Goal: Information Seeking & Learning: Find specific fact

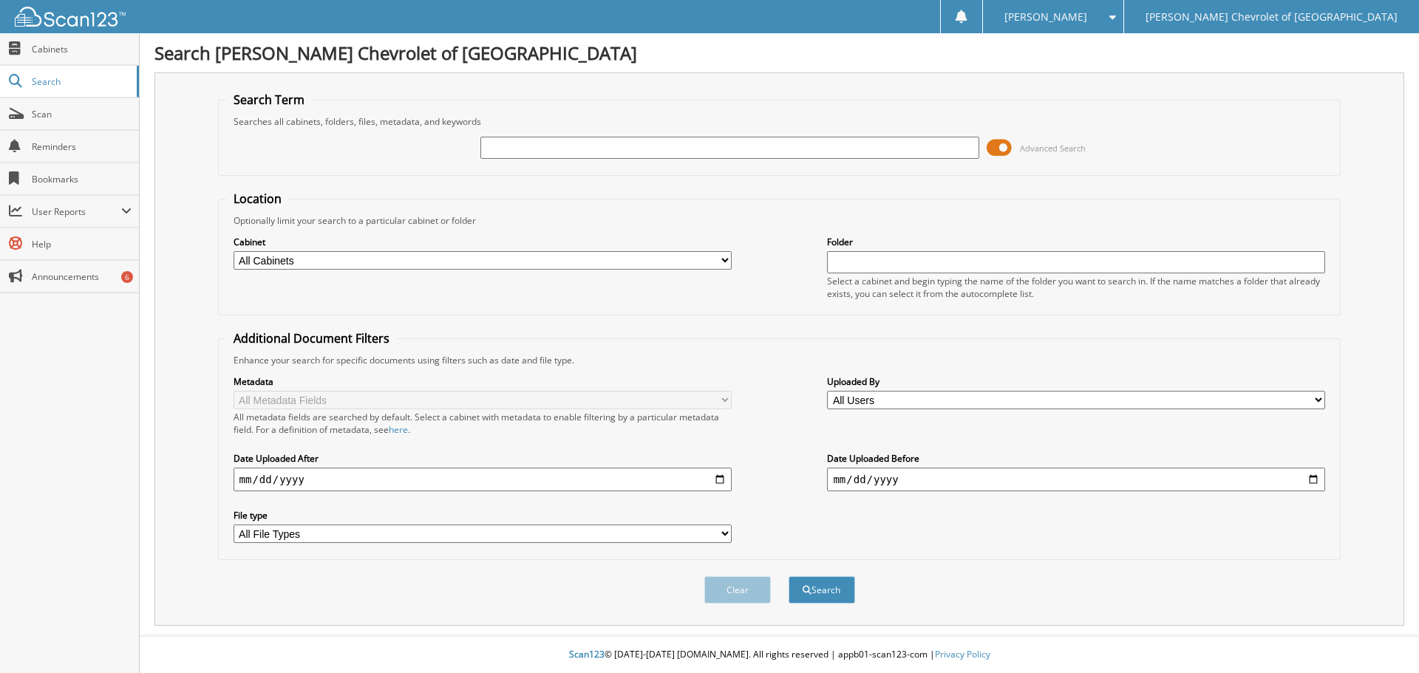
click at [554, 135] on div "Advanced Search" at bounding box center [779, 148] width 1107 height 40
click at [548, 144] on input "text" at bounding box center [729, 148] width 498 height 22
type input "bonjour"
click at [789, 577] on button "Search" at bounding box center [822, 590] width 67 height 27
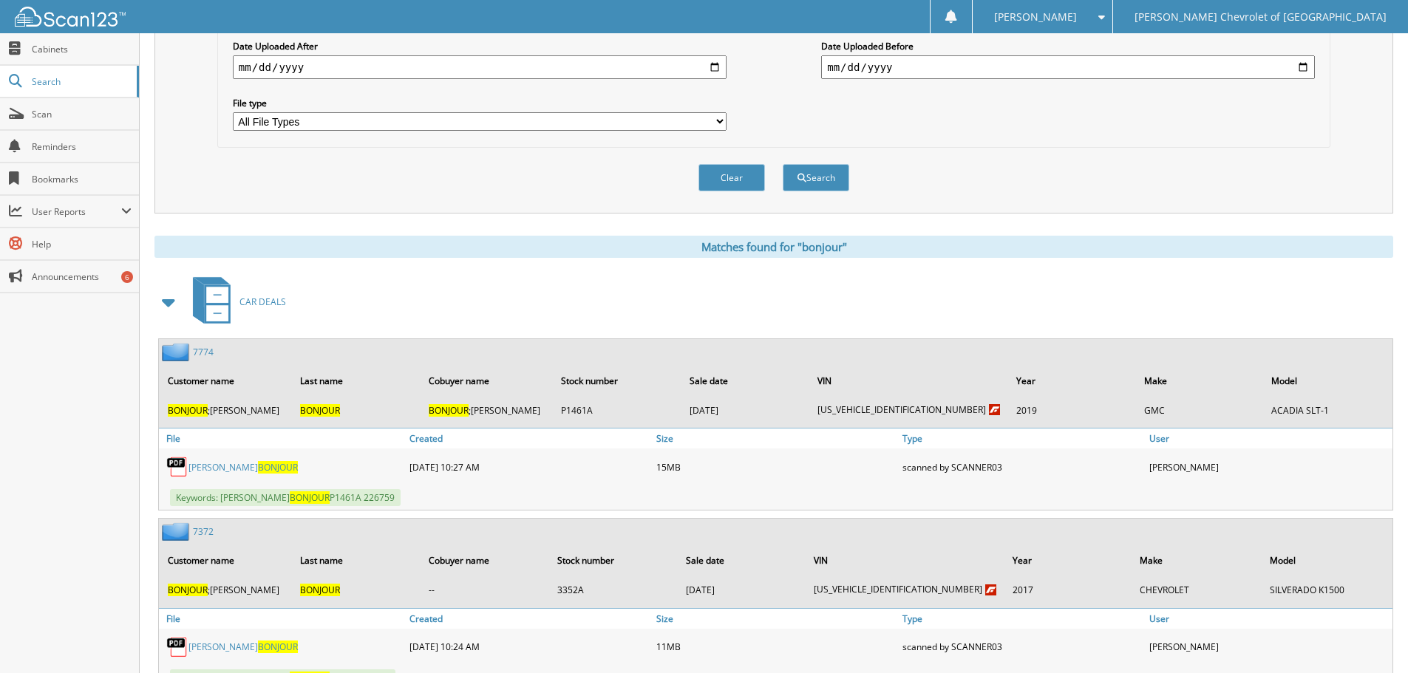
scroll to position [443, 0]
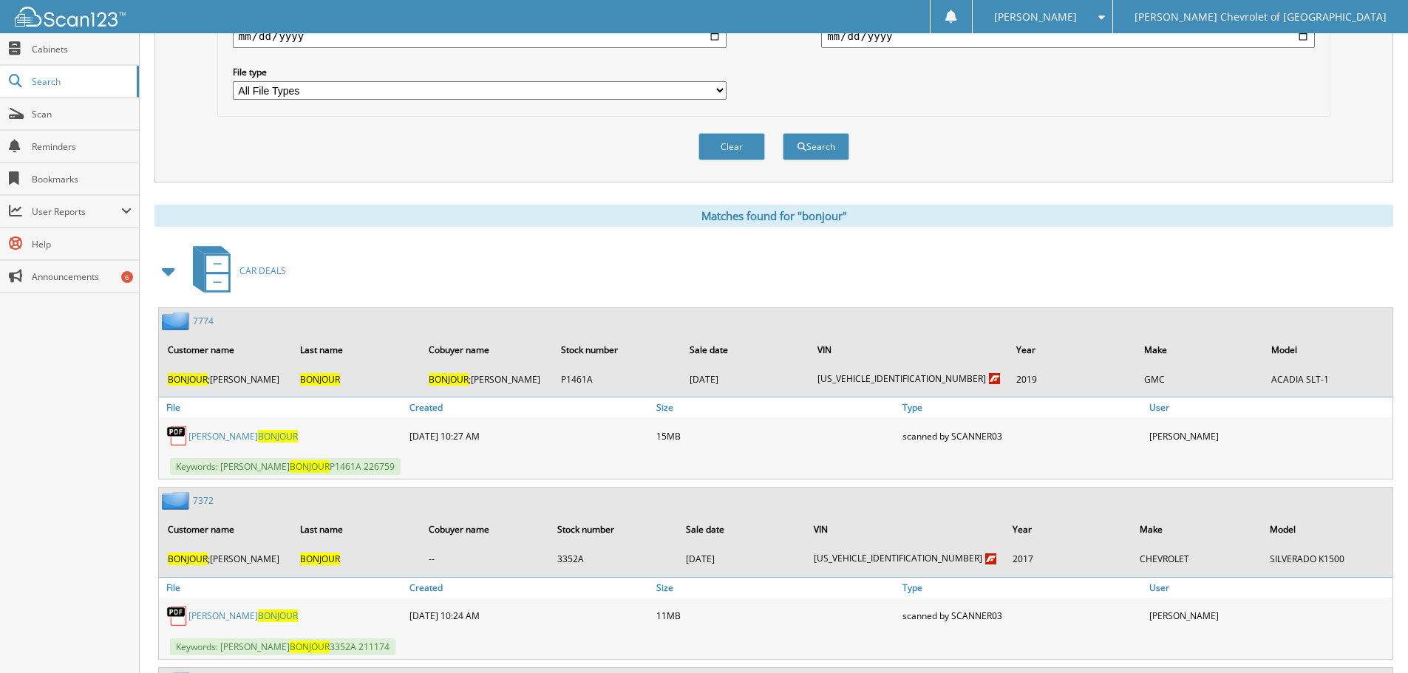
click at [201, 432] on link "JASON ROY BONJOUR" at bounding box center [242, 436] width 109 height 13
click at [200, 436] on link "JASON ROY BONJOUR" at bounding box center [242, 436] width 109 height 13
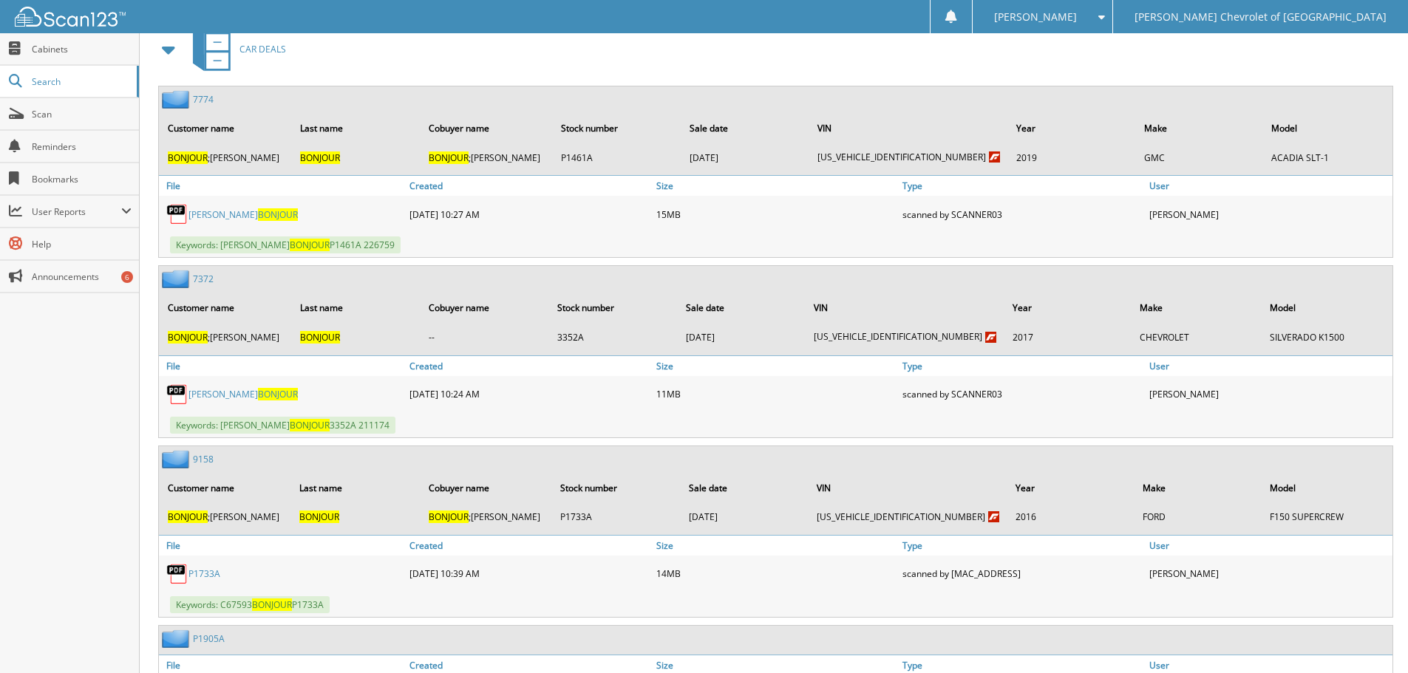
scroll to position [739, 0]
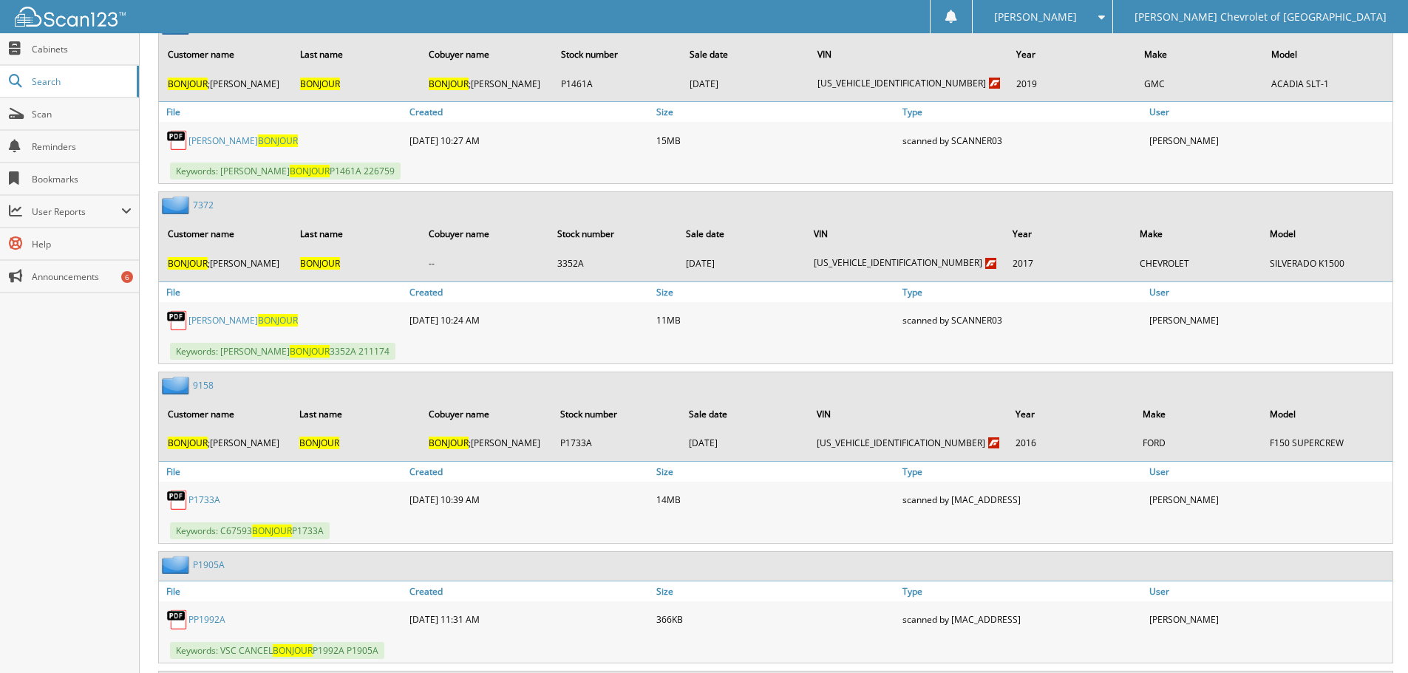
click at [211, 499] on link "P1733A" at bounding box center [204, 500] width 32 height 13
click at [200, 503] on link "P1733A" at bounding box center [204, 500] width 32 height 13
click at [68, 84] on span "Search" at bounding box center [81, 81] width 98 height 13
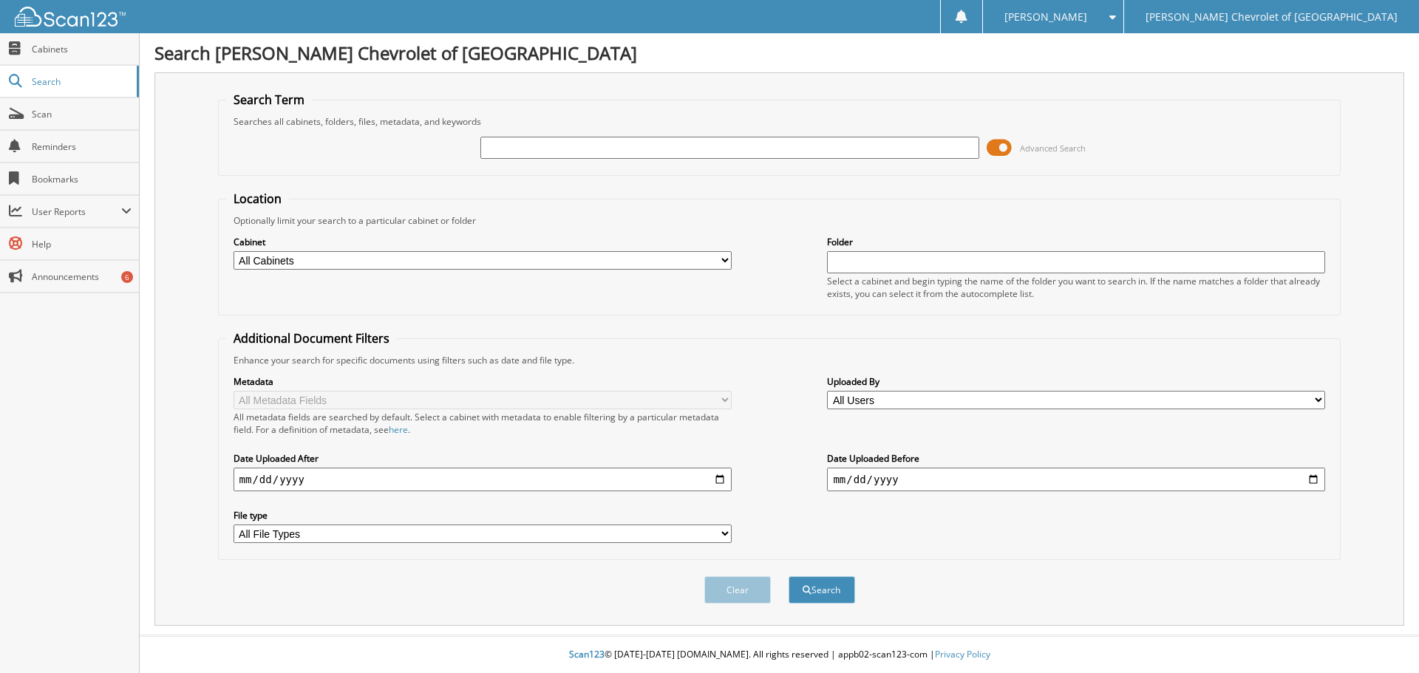
click at [496, 134] on div "Advanced Search" at bounding box center [779, 148] width 1107 height 40
click at [498, 142] on input "text" at bounding box center [729, 148] width 498 height 22
type input "bangerter"
click at [789, 577] on button "Search" at bounding box center [822, 590] width 67 height 27
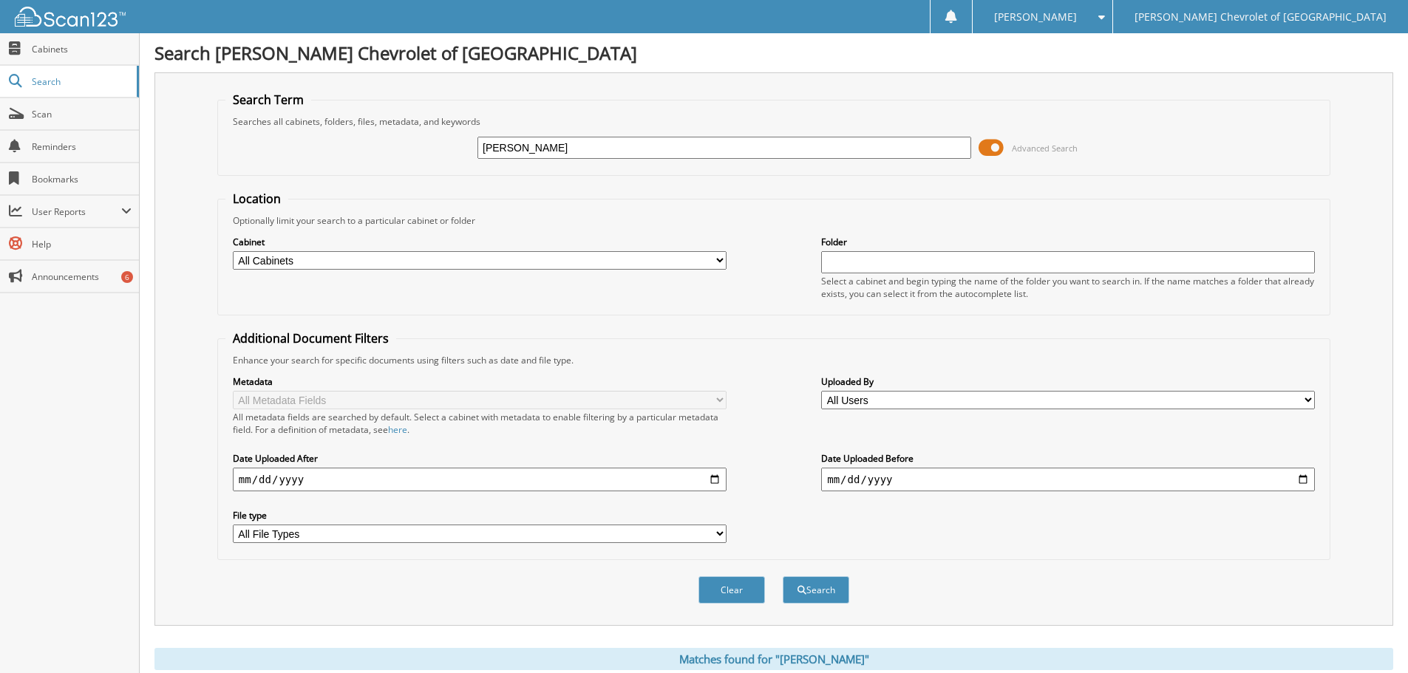
scroll to position [443, 0]
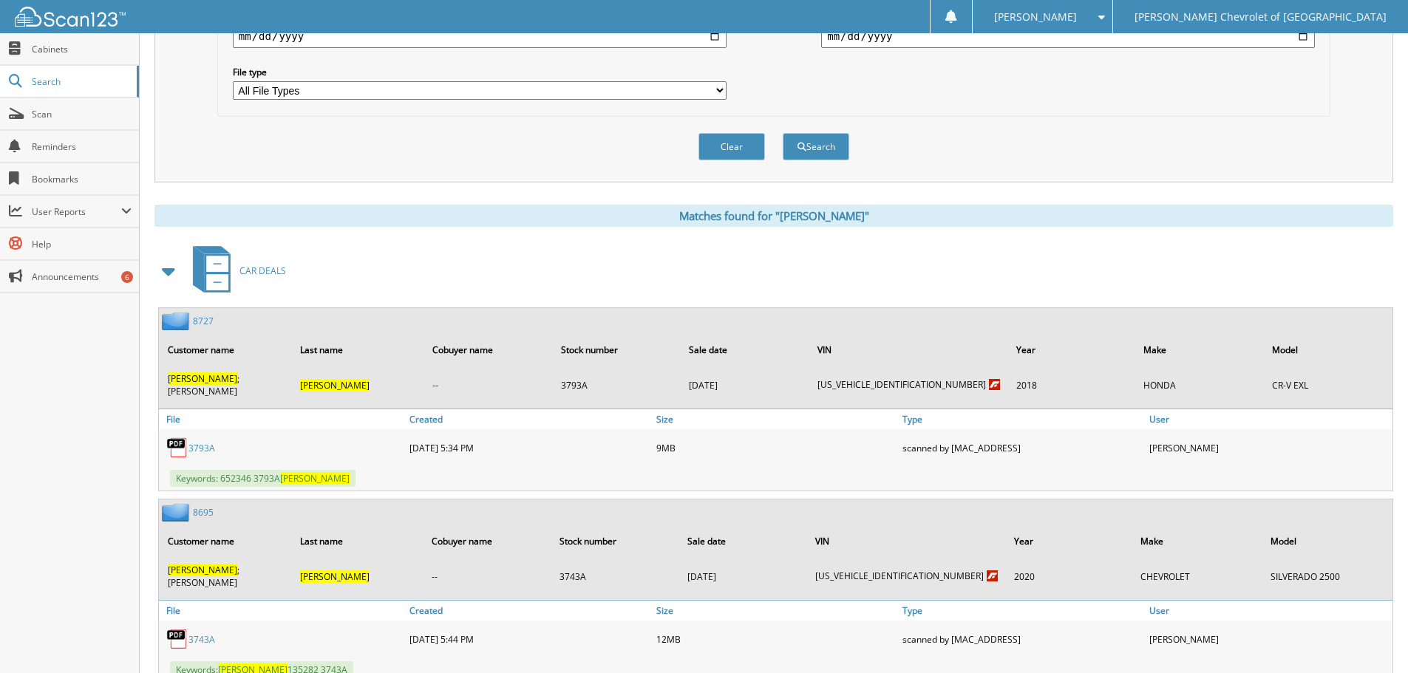
click at [206, 506] on link "8695" at bounding box center [203, 512] width 21 height 13
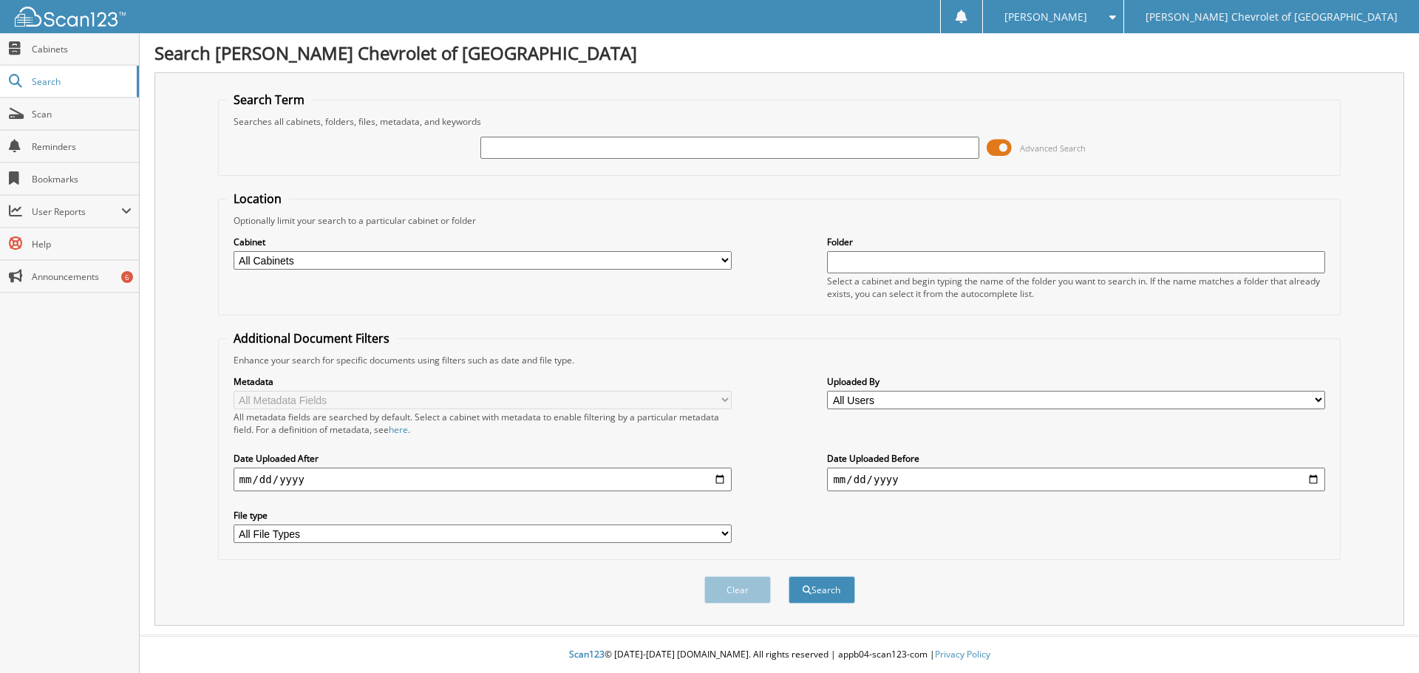
click at [608, 153] on input "text" at bounding box center [729, 148] width 498 height 22
type input "a"
type input "[PERSON_NAME]"
click at [789, 577] on button "Search" at bounding box center [822, 590] width 67 height 27
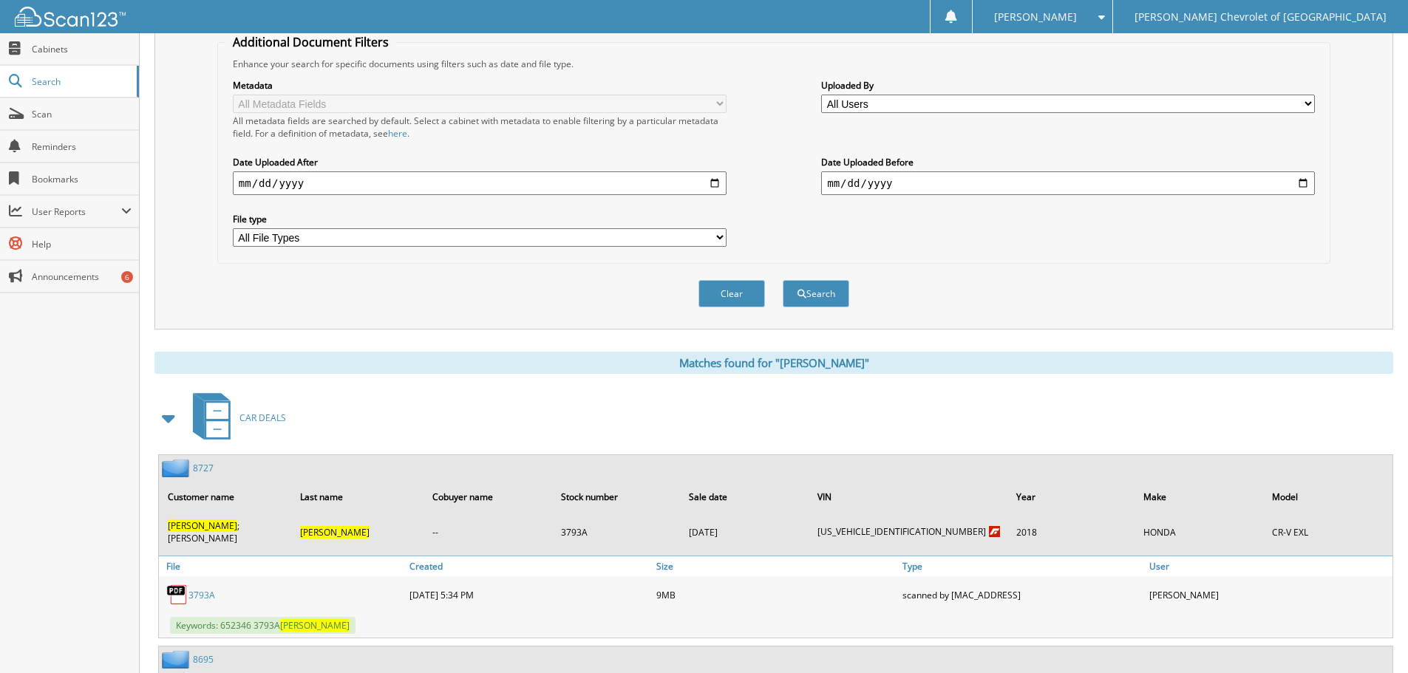
scroll to position [370, 0]
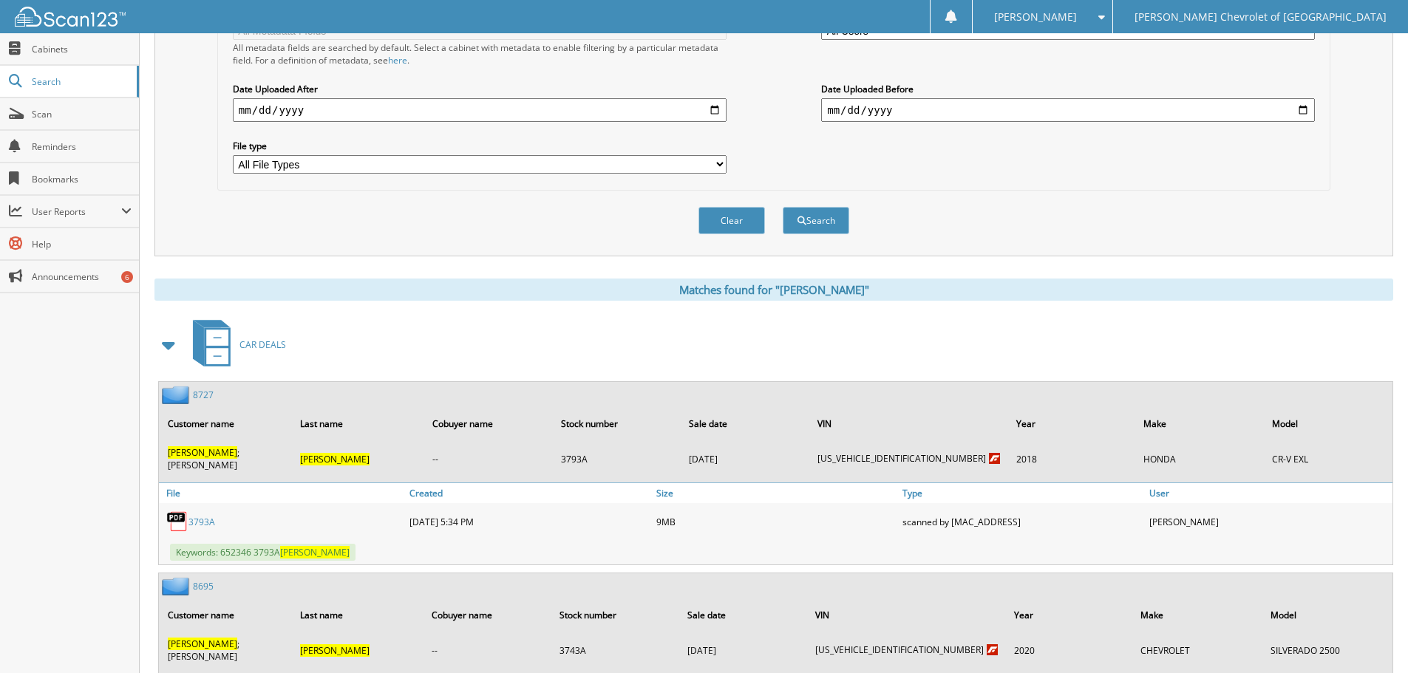
click at [206, 516] on link "3793A" at bounding box center [201, 522] width 27 height 13
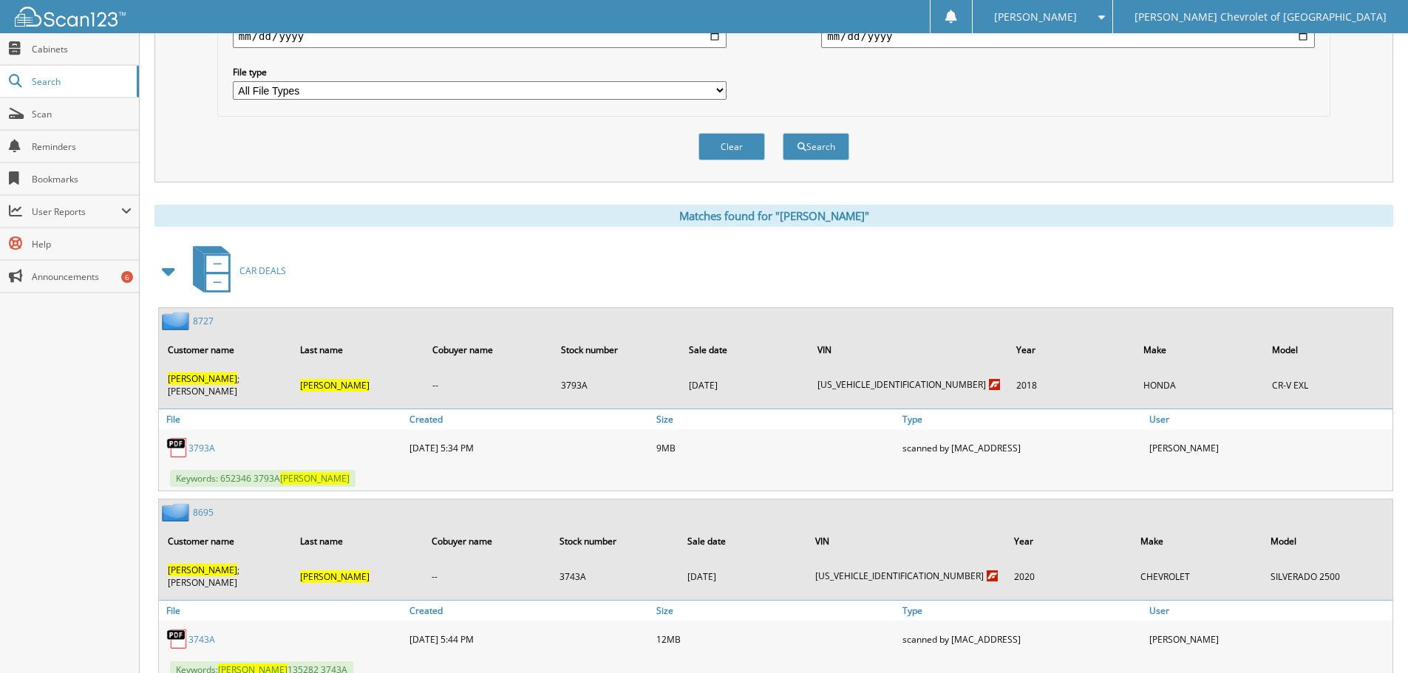
click at [197, 633] on link "3743A" at bounding box center [201, 639] width 27 height 13
